Goal: Information Seeking & Learning: Learn about a topic

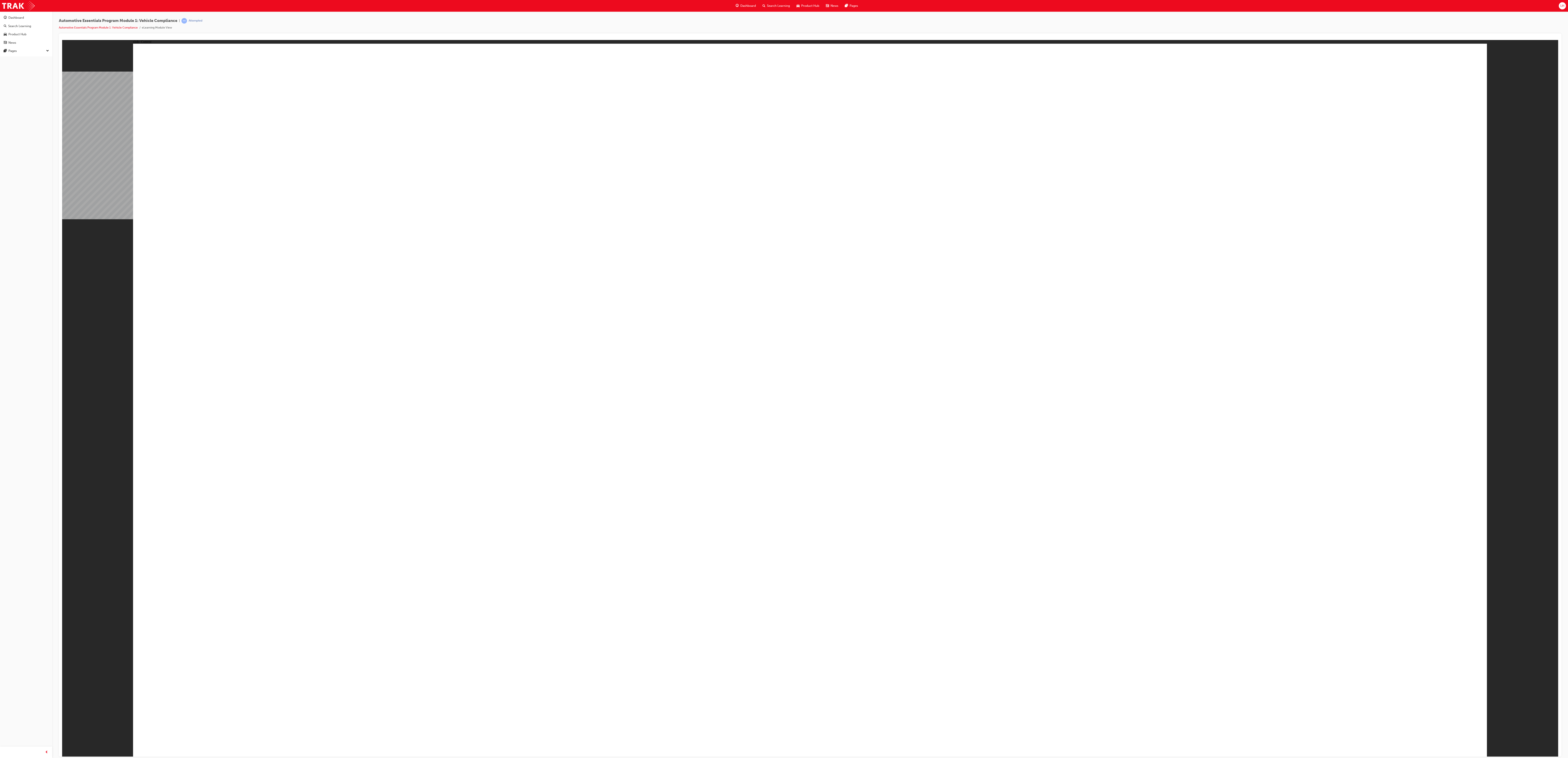
drag, startPoint x: 919, startPoint y: 165, endPoint x: 861, endPoint y: 513, distance: 352.8
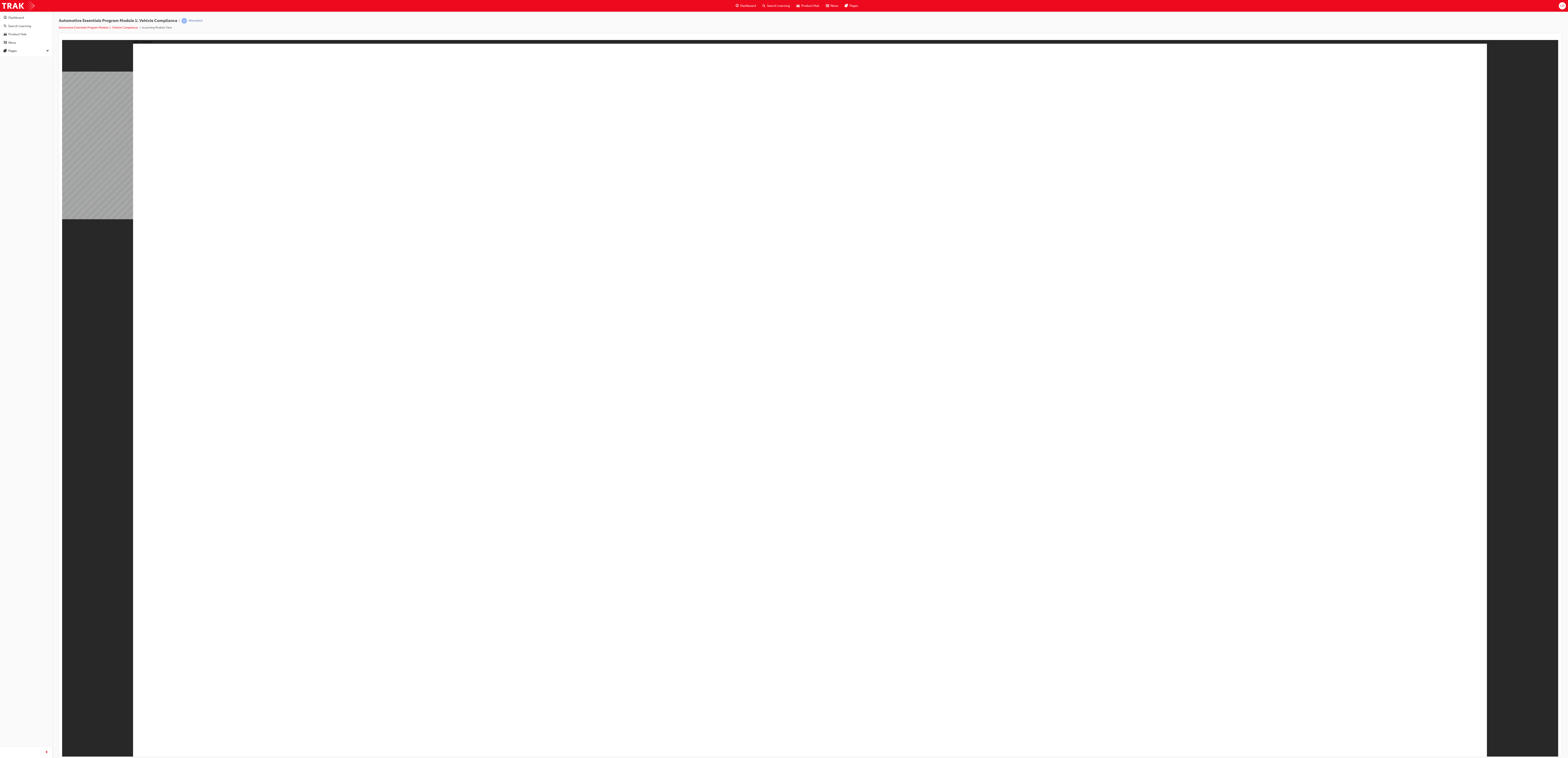
drag, startPoint x: 826, startPoint y: 371, endPoint x: 826, endPoint y: 375, distance: 4.0
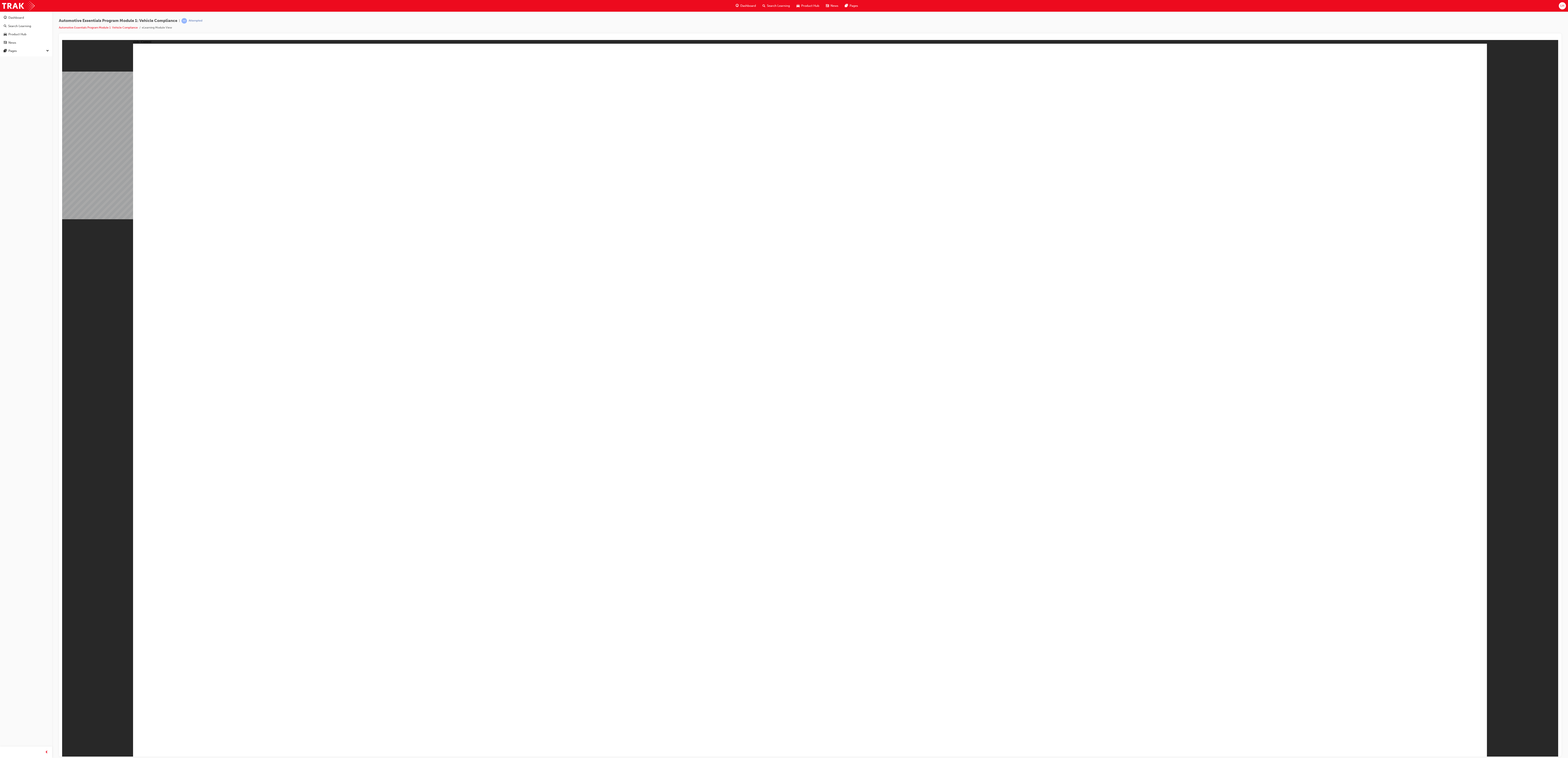
drag, startPoint x: 831, startPoint y: 381, endPoint x: 831, endPoint y: 385, distance: 4.0
drag, startPoint x: 898, startPoint y: 385, endPoint x: 897, endPoint y: 390, distance: 5.1
